Goal: Information Seeking & Learning: Learn about a topic

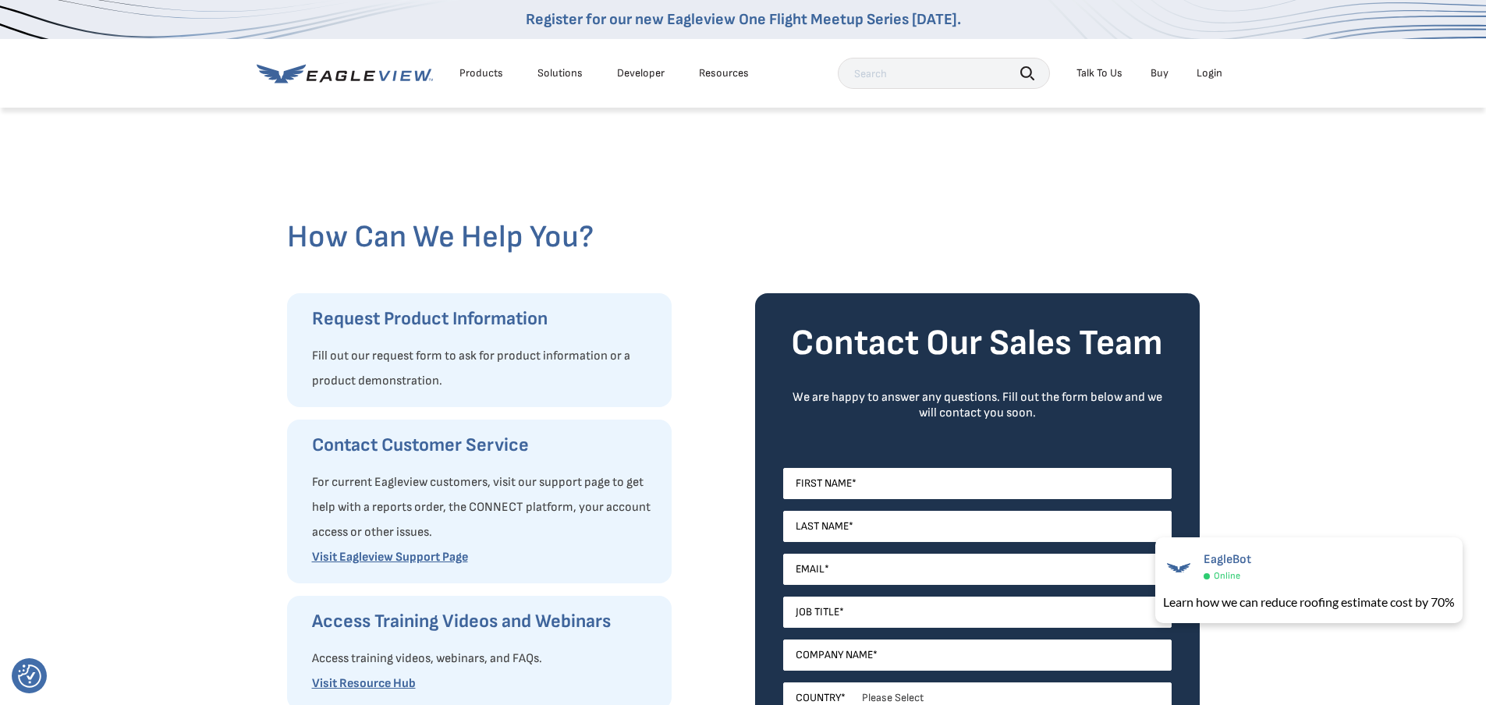
click at [477, 73] on div "Products" at bounding box center [481, 73] width 44 height 14
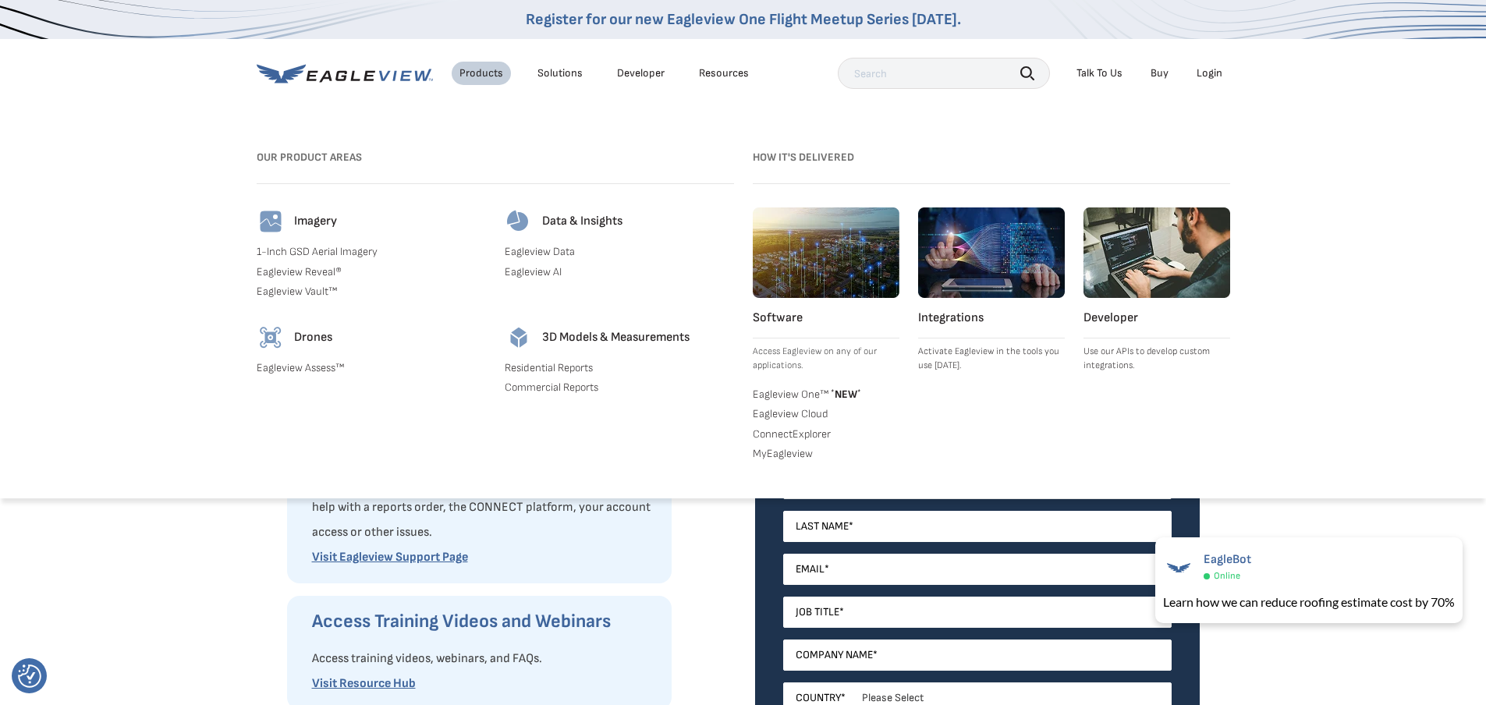
click at [324, 251] on link "1-Inch GSD Aerial Imagery" at bounding box center [371, 252] width 229 height 14
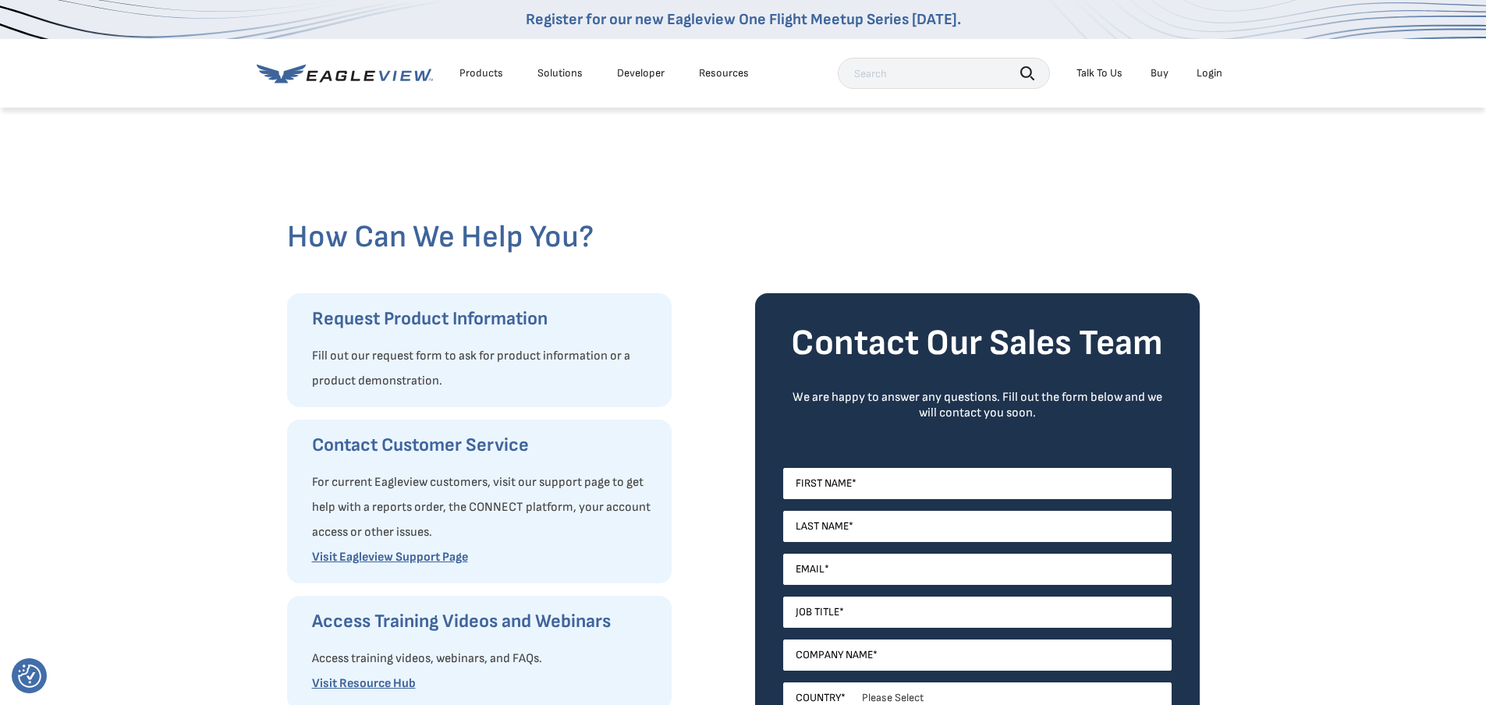
click at [471, 73] on div "Products" at bounding box center [481, 73] width 44 height 14
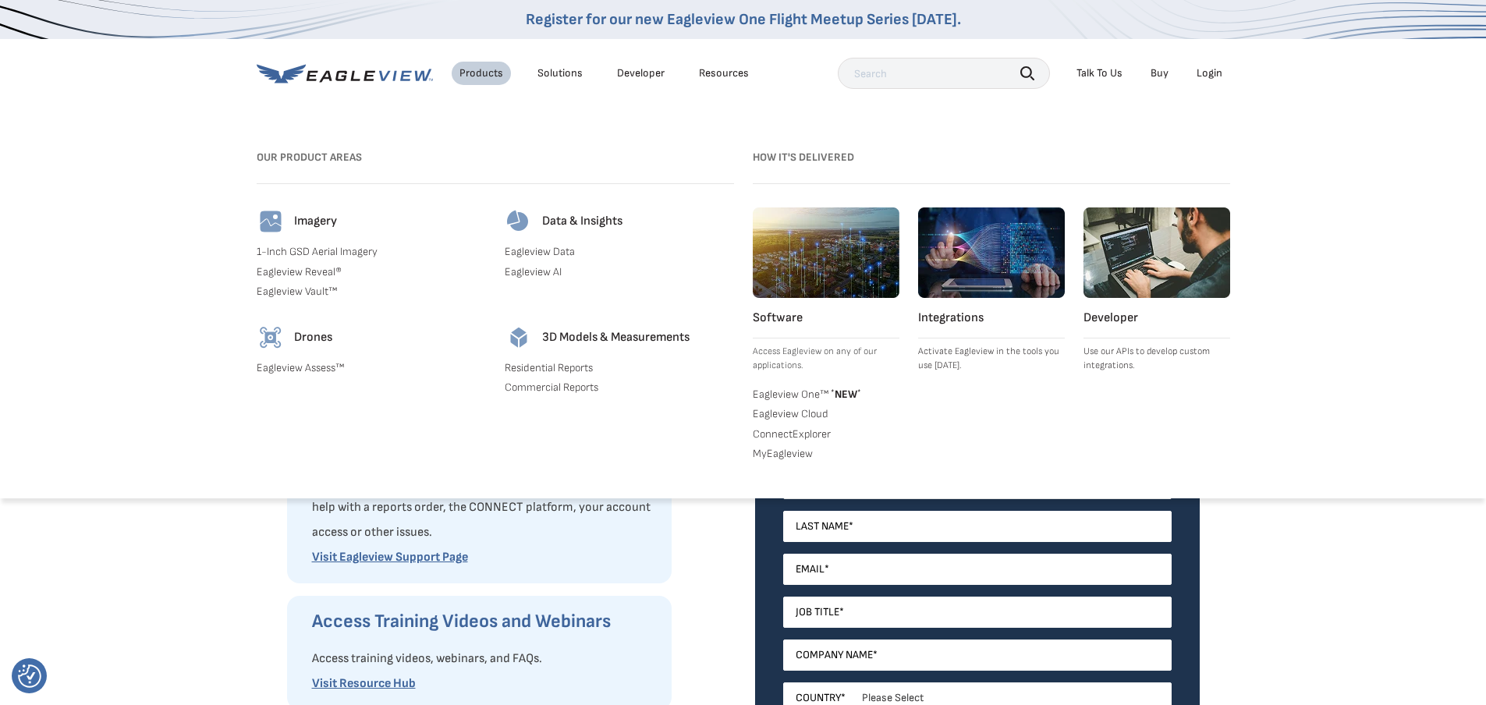
click at [322, 272] on link "Eagleview Reveal®" at bounding box center [371, 272] width 229 height 14
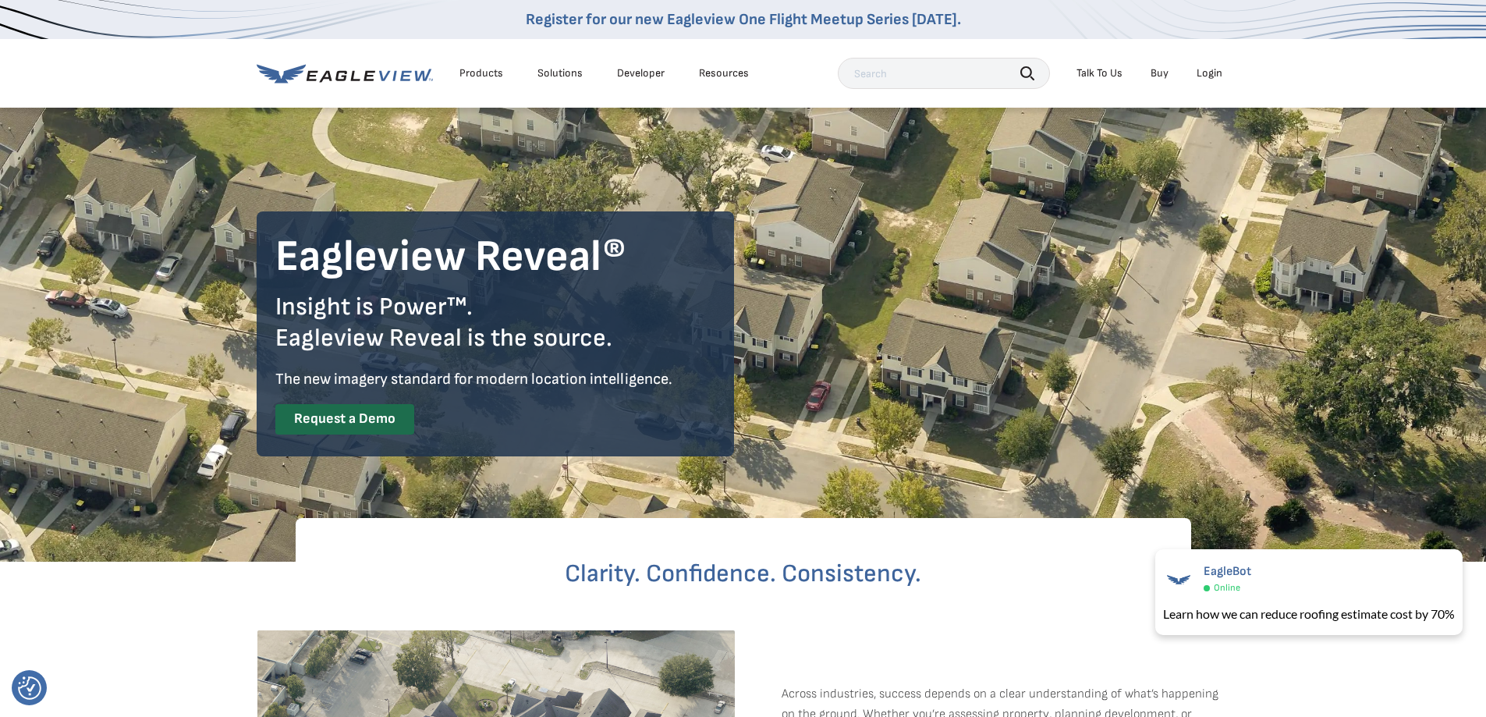
click at [483, 73] on div "Products" at bounding box center [481, 73] width 44 height 14
